Goal: Task Accomplishment & Management: Manage account settings

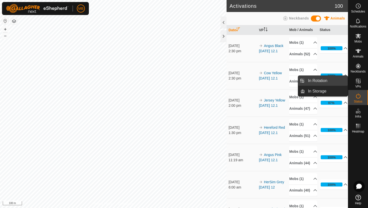
click at [323, 79] on link "In Rotation" at bounding box center [326, 81] width 43 height 10
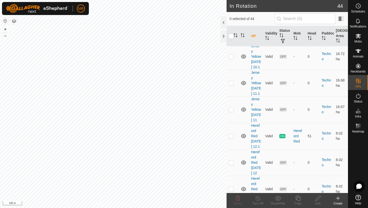
scroll to position [541, 0]
click at [229, 134] on p-checkbox at bounding box center [231, 136] width 5 height 4
checkbox input "true"
click at [298, 198] on icon at bounding box center [298, 199] width 6 height 6
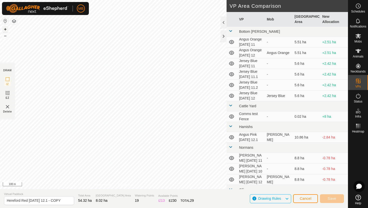
click at [6, 27] on button "+" at bounding box center [5, 29] width 6 height 6
click at [6, 29] on button "+" at bounding box center [5, 29] width 6 height 6
click at [5, 30] on button "+" at bounding box center [5, 29] width 6 height 6
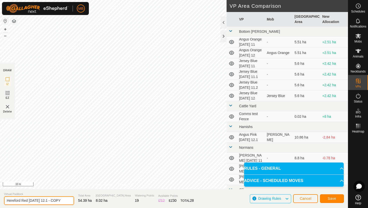
click at [62, 202] on input "Hereford Red Tuesday 12.1 - COPY" at bounding box center [39, 201] width 70 height 9
type input "Hereford Red Tuesday 12.2"
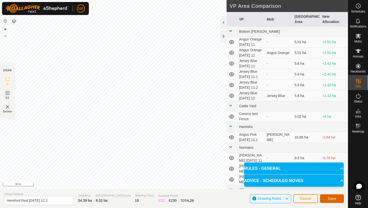
click at [330, 198] on span "Save" at bounding box center [332, 199] width 9 height 4
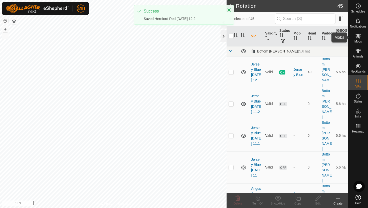
click at [358, 36] on icon at bounding box center [359, 36] width 6 height 5
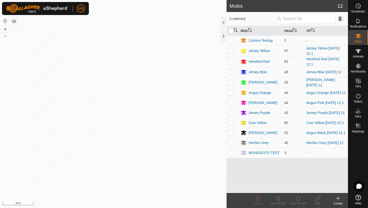
click at [232, 63] on p-checkbox at bounding box center [231, 62] width 5 height 4
checkbox input "true"
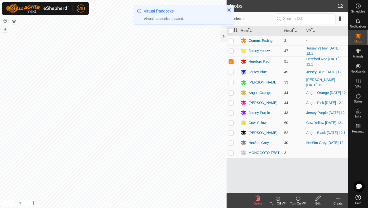
click at [299, 197] on icon at bounding box center [298, 199] width 6 height 6
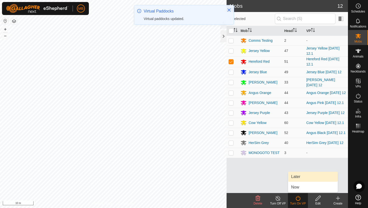
click at [299, 176] on link "Later" at bounding box center [313, 177] width 50 height 10
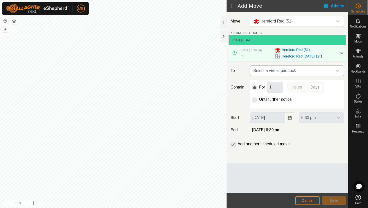
click at [338, 71] on icon "dropdown trigger" at bounding box center [338, 71] width 4 height 2
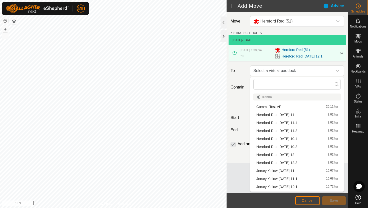
click at [286, 162] on li "Hereford Red Tuesday 12.2 8.02 ha" at bounding box center [296, 163] width 87 height 8
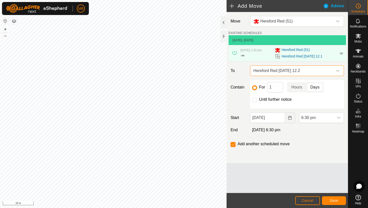
click at [274, 99] on label "Until further notice" at bounding box center [275, 100] width 33 height 4
click at [257, 99] on input "Until further notice" at bounding box center [254, 100] width 5 height 5
radio input "true"
checkbox input "false"
click at [339, 201] on button "Save" at bounding box center [334, 201] width 24 height 9
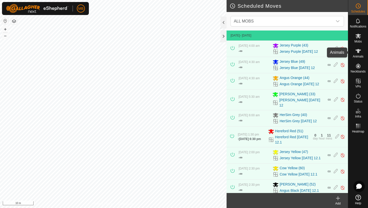
click at [357, 53] on icon at bounding box center [359, 51] width 6 height 4
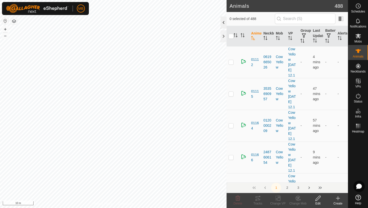
click at [225, 22] on div at bounding box center [224, 23] width 6 height 12
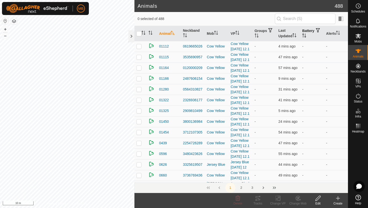
click at [306, 34] on icon "Activate to sort" at bounding box center [304, 36] width 4 height 4
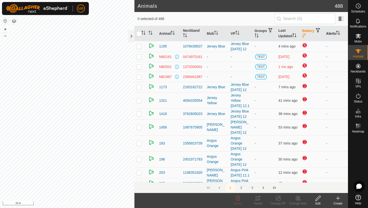
click at [339, 32] on icon "Activate to sort" at bounding box center [338, 33] width 4 height 4
